Goal: Information Seeking & Learning: Check status

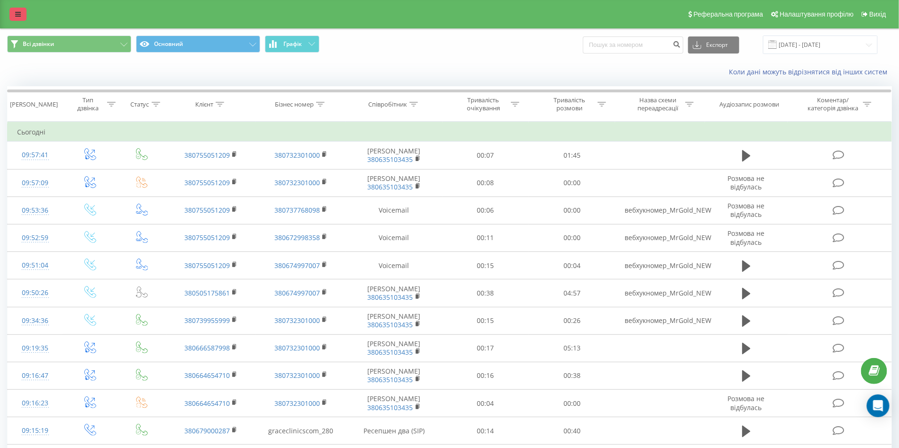
click at [15, 11] on icon at bounding box center [18, 14] width 6 height 7
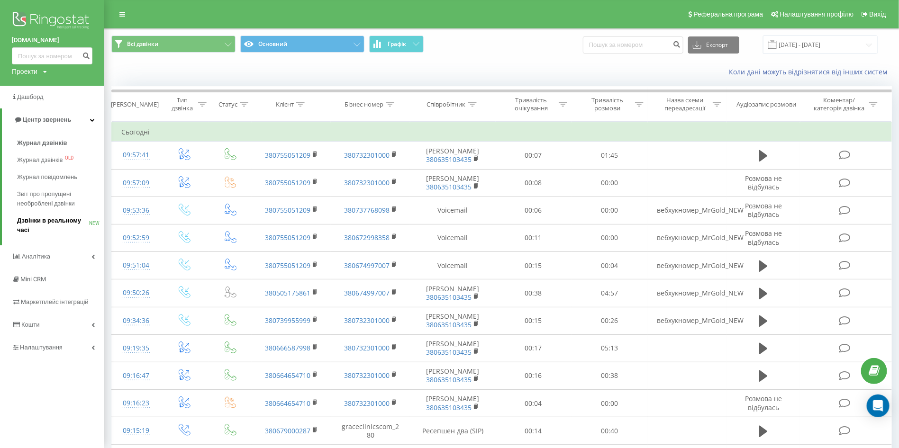
click at [68, 220] on span "Дзвінки в реальному часі" at bounding box center [53, 225] width 72 height 19
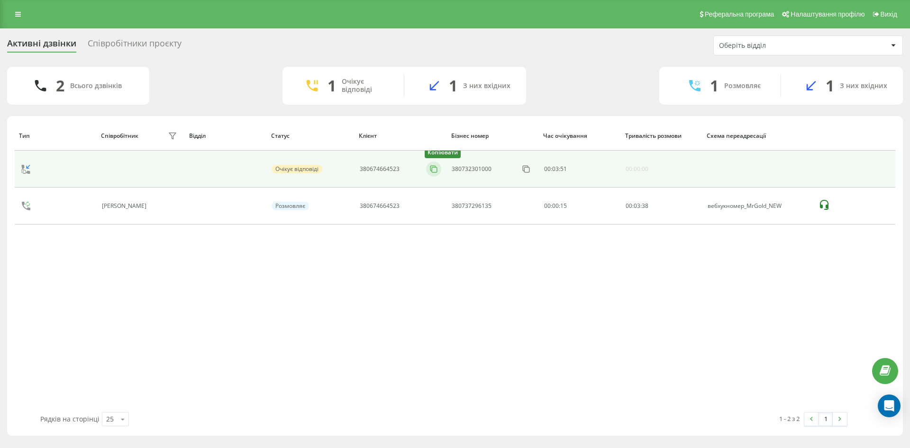
click at [435, 166] on icon at bounding box center [433, 168] width 9 height 9
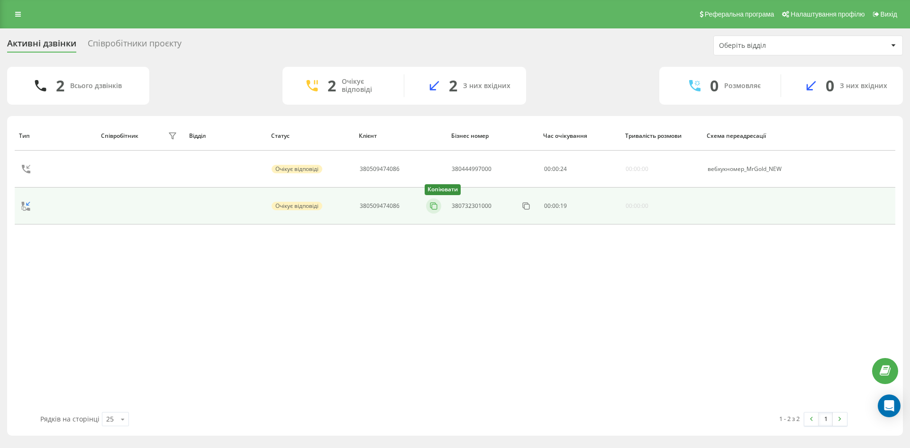
click at [435, 208] on icon at bounding box center [433, 205] width 9 height 9
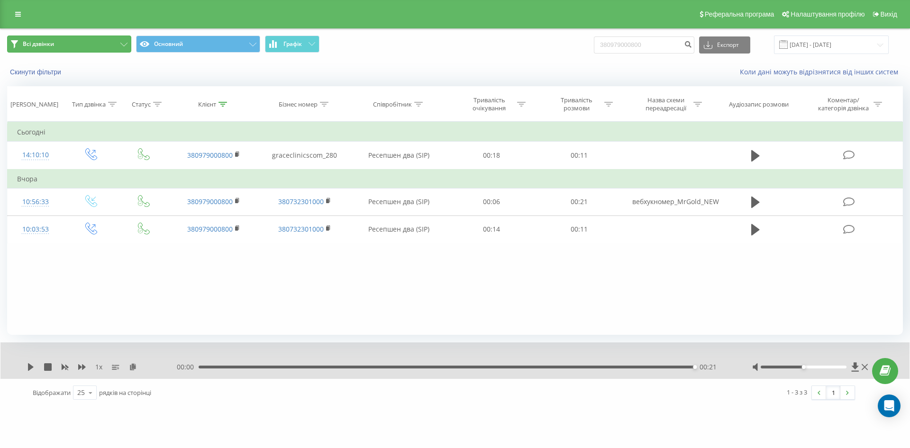
click at [128, 41] on button "Всі дзвінки" at bounding box center [69, 44] width 124 height 17
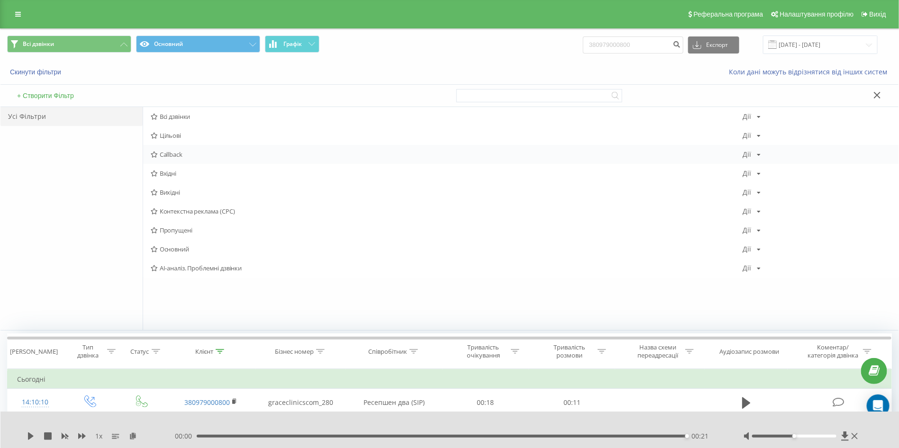
click at [183, 154] on span "Callback" at bounding box center [447, 154] width 592 height 7
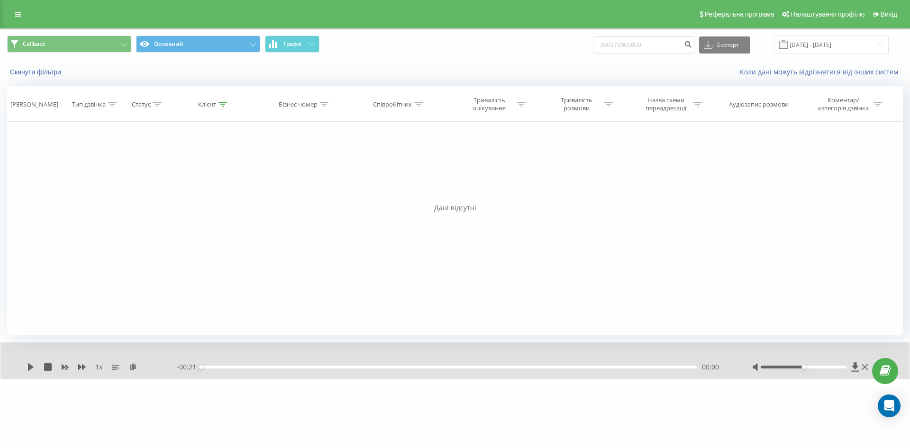
click at [20, 2] on div "Реферальна програма Налаштування профілю Вихід" at bounding box center [455, 14] width 910 height 28
click at [18, 15] on icon at bounding box center [18, 14] width 6 height 7
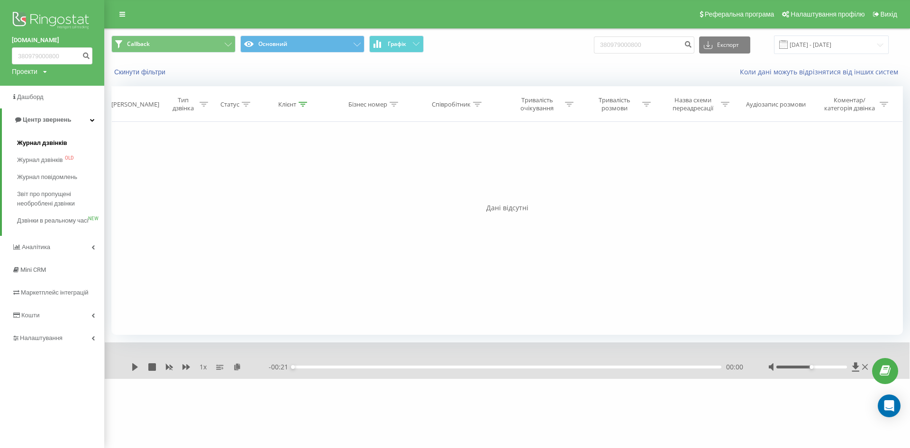
click at [59, 144] on span "Журнал дзвінків" at bounding box center [42, 142] width 50 height 9
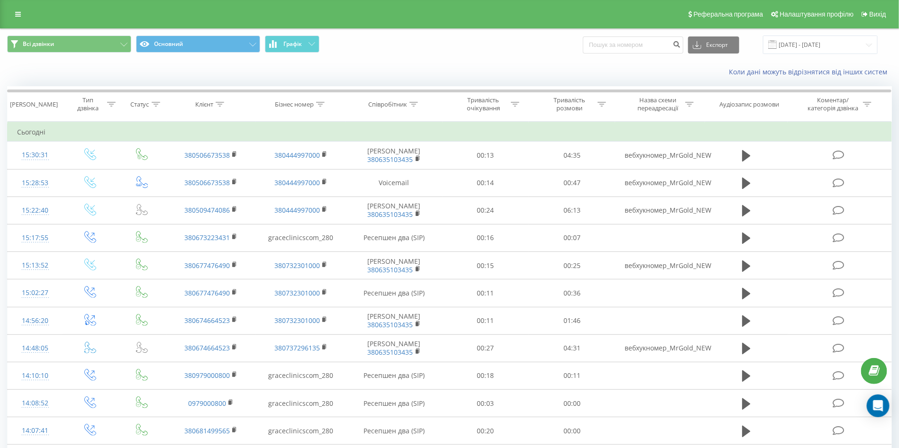
click at [111, 58] on div "Всі дзвінки Основний Графік Експорт .csv .xls .xlsx 21.07.2025 - 21.08.2025" at bounding box center [449, 45] width 898 height 32
click at [111, 45] on button "Всі дзвінки" at bounding box center [69, 44] width 124 height 17
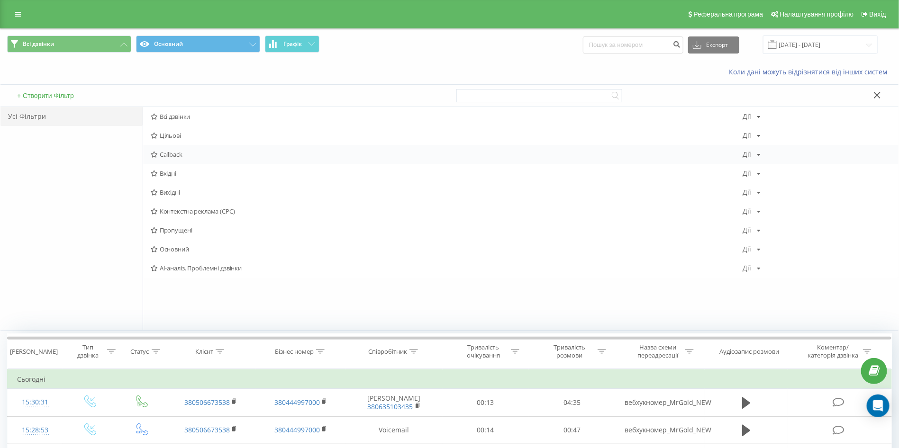
click at [188, 157] on span "Callback" at bounding box center [447, 154] width 592 height 7
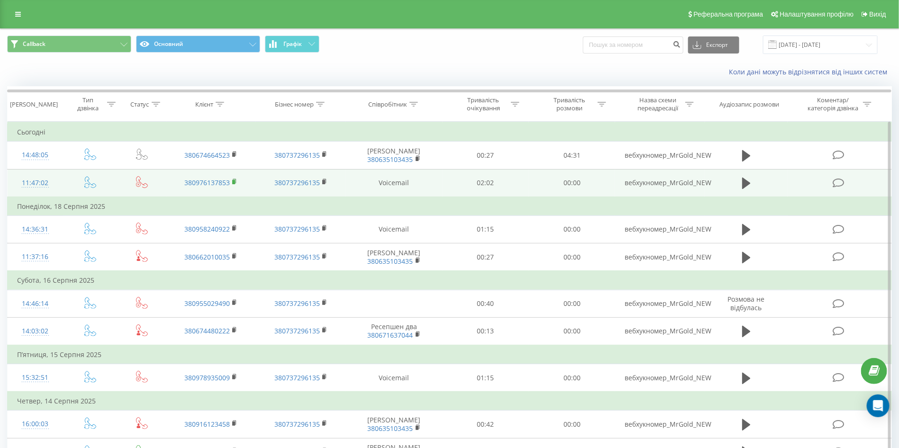
click at [237, 185] on icon at bounding box center [234, 182] width 5 height 7
click at [235, 185] on icon at bounding box center [234, 182] width 5 height 7
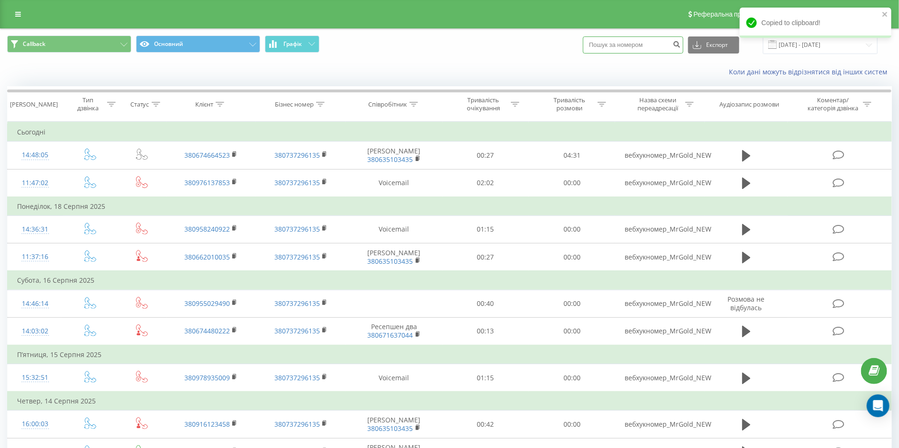
click at [616, 40] on input at bounding box center [633, 44] width 100 height 17
paste input "380976137853"
type input "380976137853"
click at [681, 45] on icon "submit" at bounding box center [677, 43] width 8 height 6
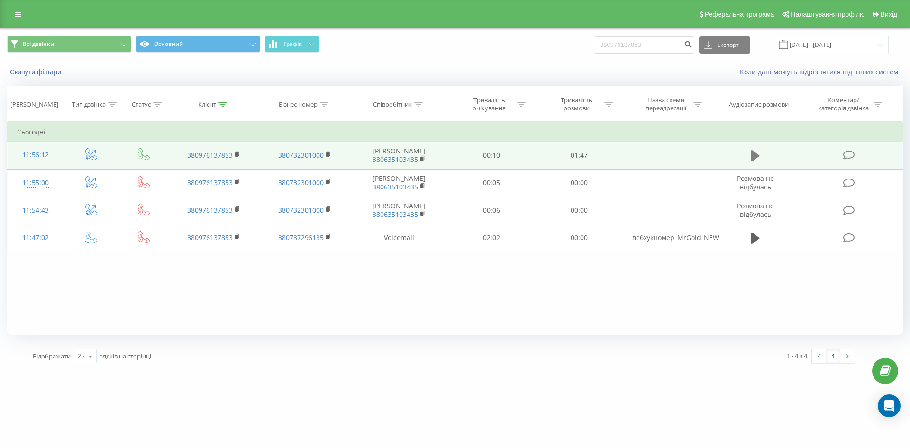
click at [754, 155] on icon at bounding box center [755, 155] width 9 height 11
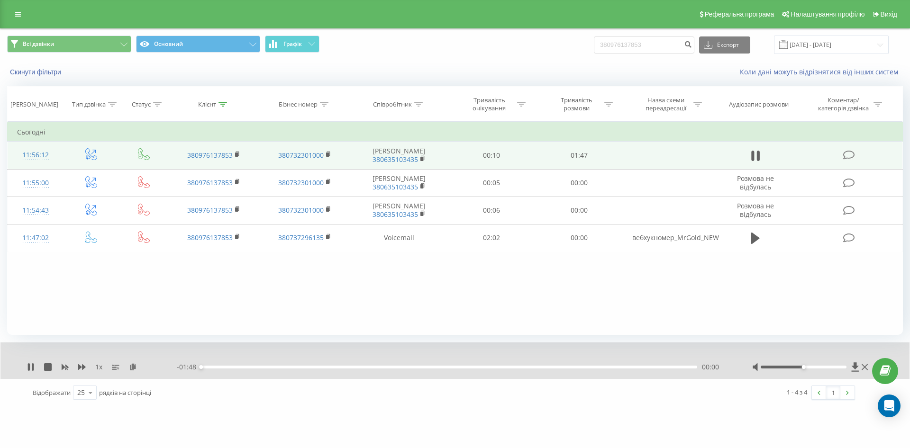
click at [374, 367] on div "00:00" at bounding box center [449, 367] width 496 height 3
click at [533, 367] on div "01:12" at bounding box center [449, 367] width 496 height 3
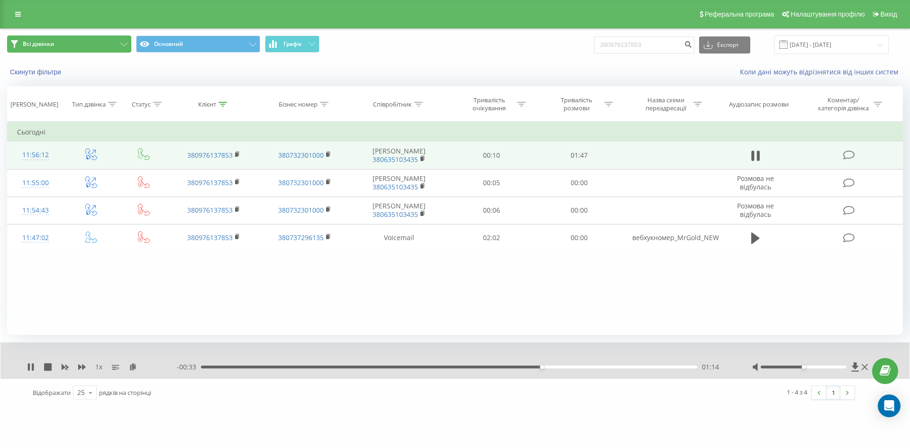
click at [82, 46] on button "Всі дзвінки" at bounding box center [69, 44] width 124 height 17
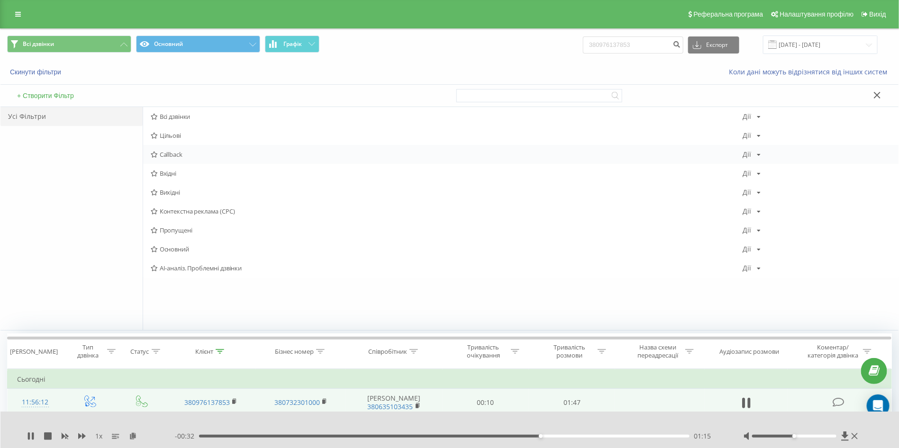
click at [179, 154] on span "Callback" at bounding box center [447, 154] width 592 height 7
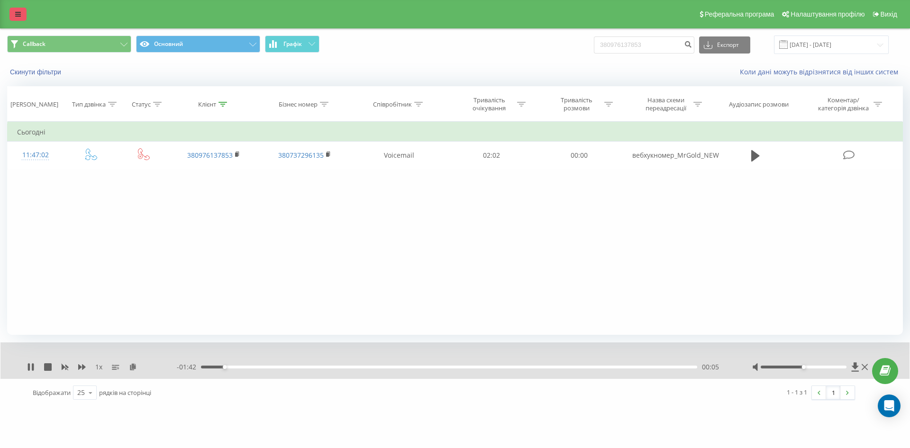
click at [26, 13] on link at bounding box center [17, 14] width 17 height 13
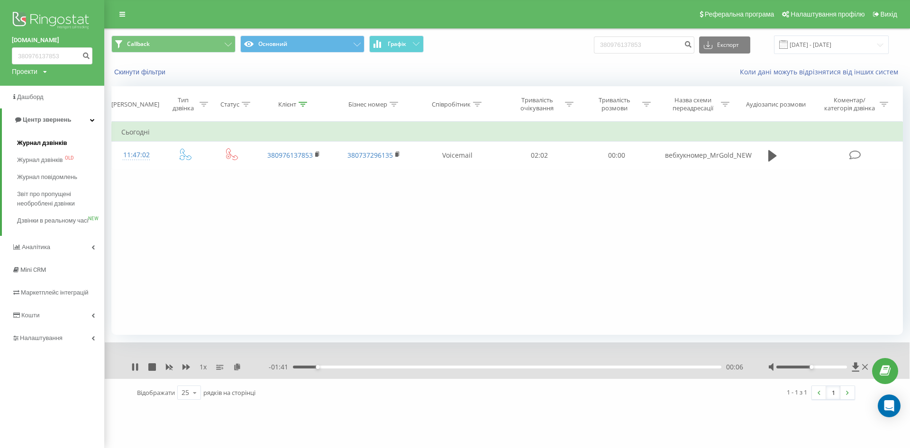
click at [61, 140] on span "Журнал дзвінків" at bounding box center [42, 142] width 50 height 9
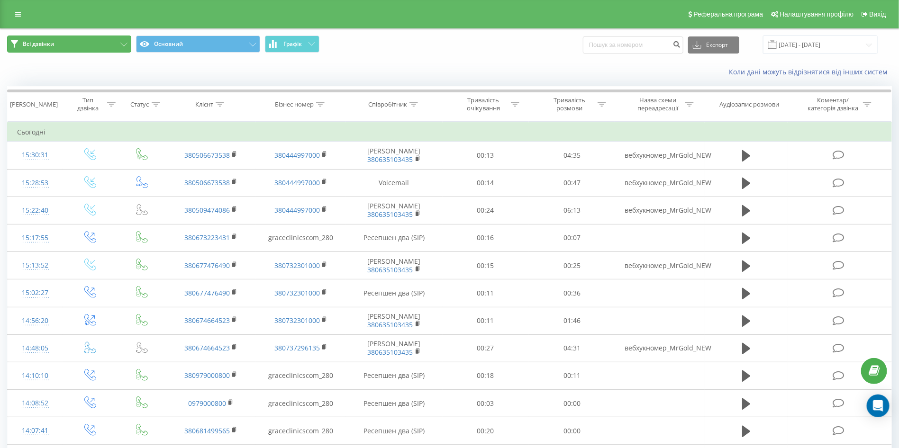
click at [108, 42] on button "Всі дзвінки" at bounding box center [69, 44] width 124 height 17
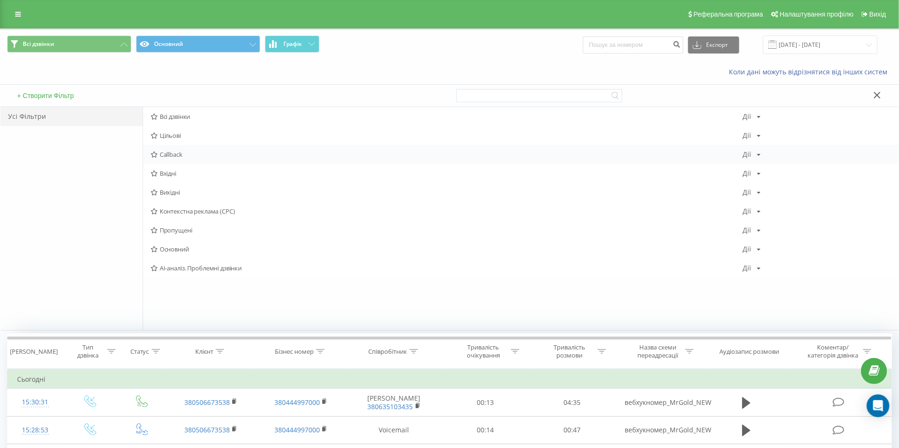
click at [194, 148] on div "Callback [PERSON_NAME] Копіювати Видалити За замовчуванням Поділитися" at bounding box center [520, 154] width 755 height 19
click at [187, 148] on div "Callback [PERSON_NAME] Копіювати Видалити За замовчуванням Поділитися" at bounding box center [520, 154] width 755 height 19
click at [191, 153] on span "Callback" at bounding box center [447, 154] width 592 height 7
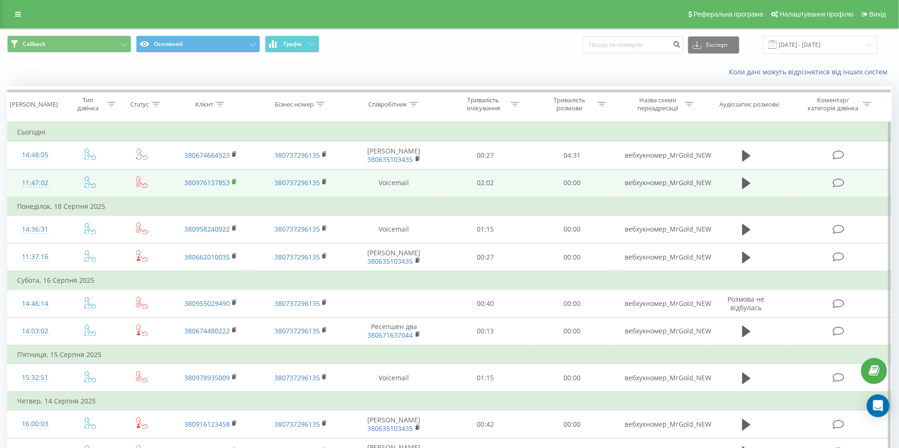
click at [236, 183] on icon at bounding box center [234, 181] width 3 height 4
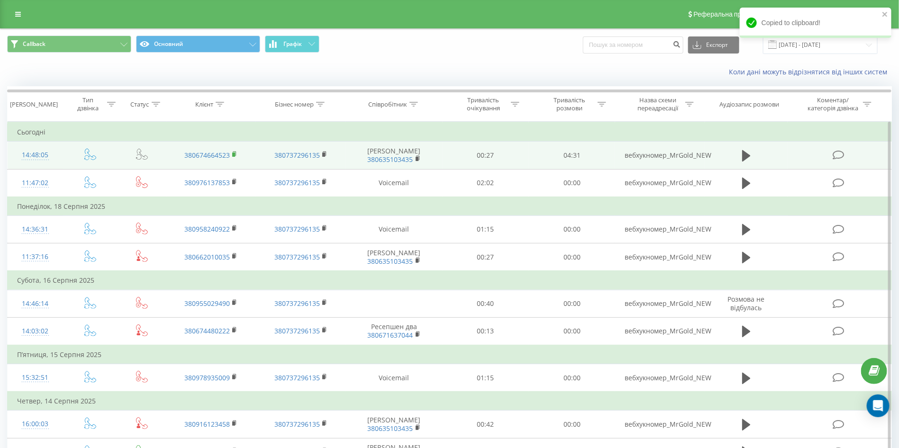
click at [236, 158] on icon at bounding box center [234, 154] width 5 height 7
